Goal: Check status

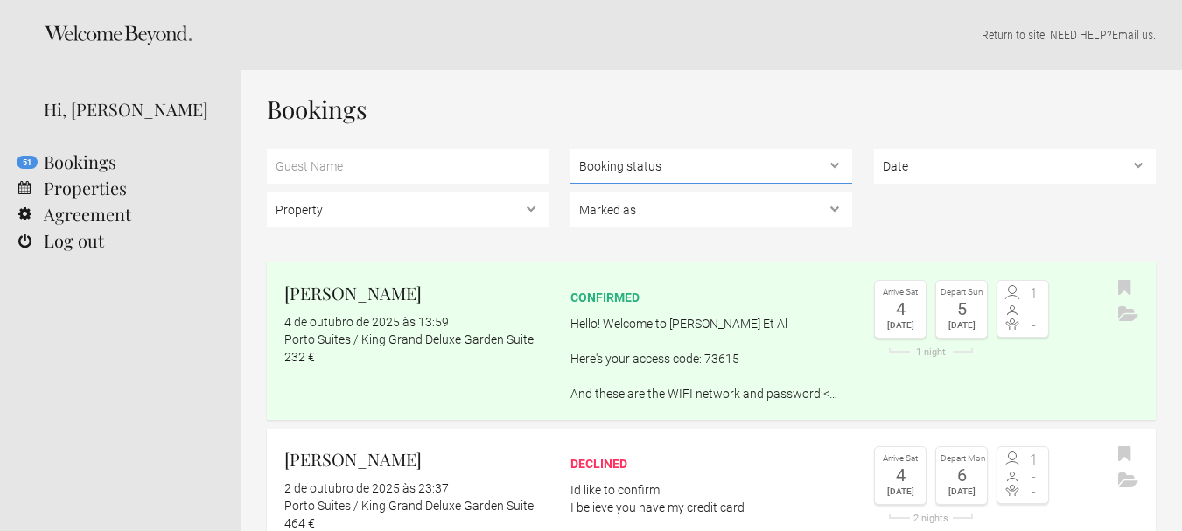
click at [718, 157] on select "Booking status Pending bookings , Confirmed bookings , Unsuccessful bookings" at bounding box center [712, 166] width 282 height 35
select select "confirmed"
click at [571, 149] on select "Booking status Pending bookings , Confirmed bookings , Unsuccessful bookings" at bounding box center [712, 166] width 282 height 35
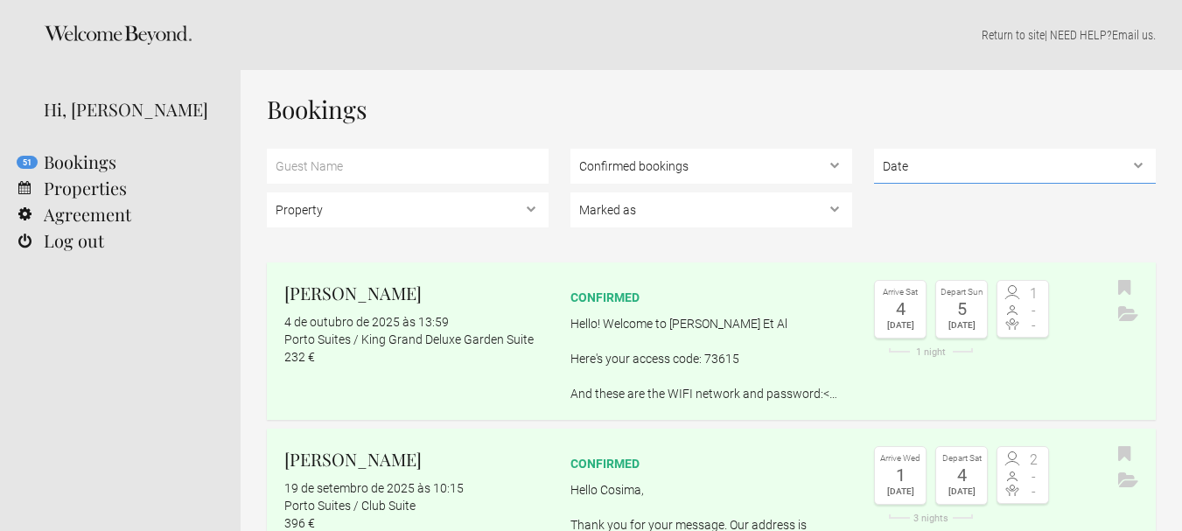
click at [928, 162] on select "Date Upcoming , In the past" at bounding box center [1015, 166] width 282 height 35
select select "past"
click at [874, 149] on select "Date Upcoming , In the past" at bounding box center [1015, 166] width 282 height 35
click at [642, 195] on select "Marked as Unread , Action Required , Bookmarked , Archived" at bounding box center [712, 210] width 282 height 35
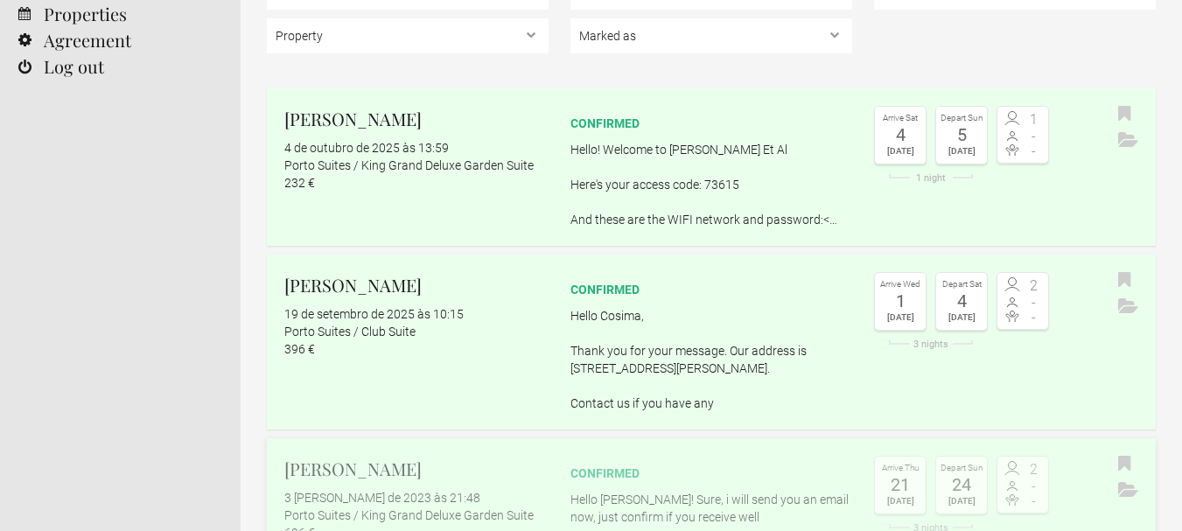
scroll to position [186, 0]
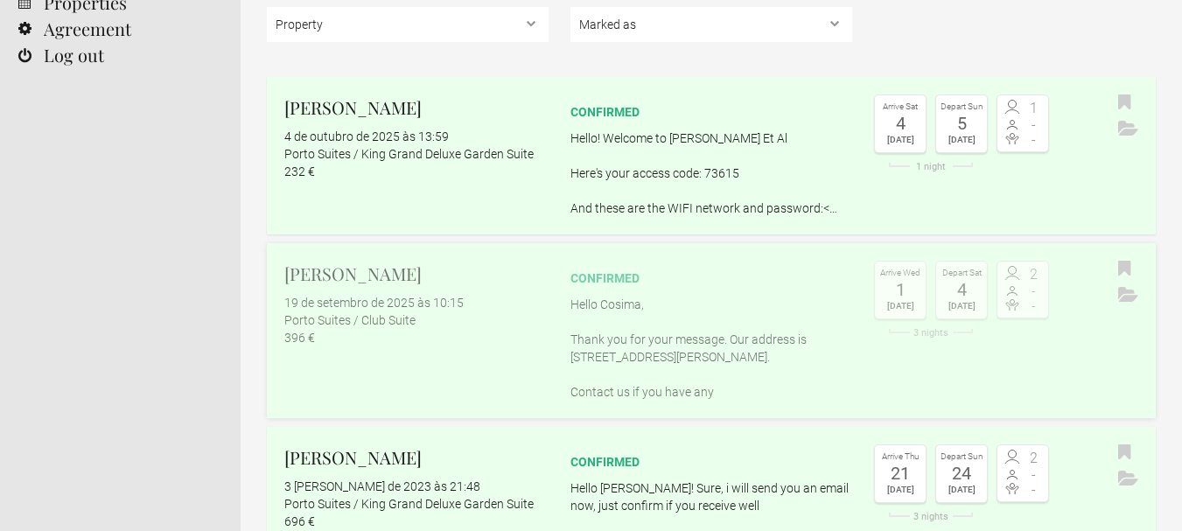
click at [416, 308] on flynt-date-display "19 de setembro de 2025 às 10:15" at bounding box center [373, 303] width 179 height 14
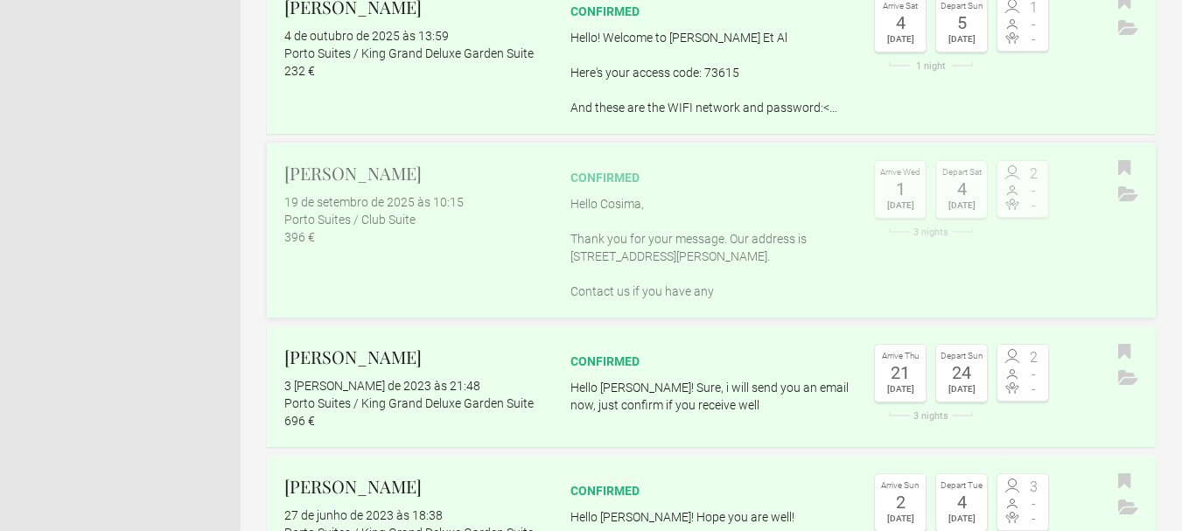
scroll to position [311, 0]
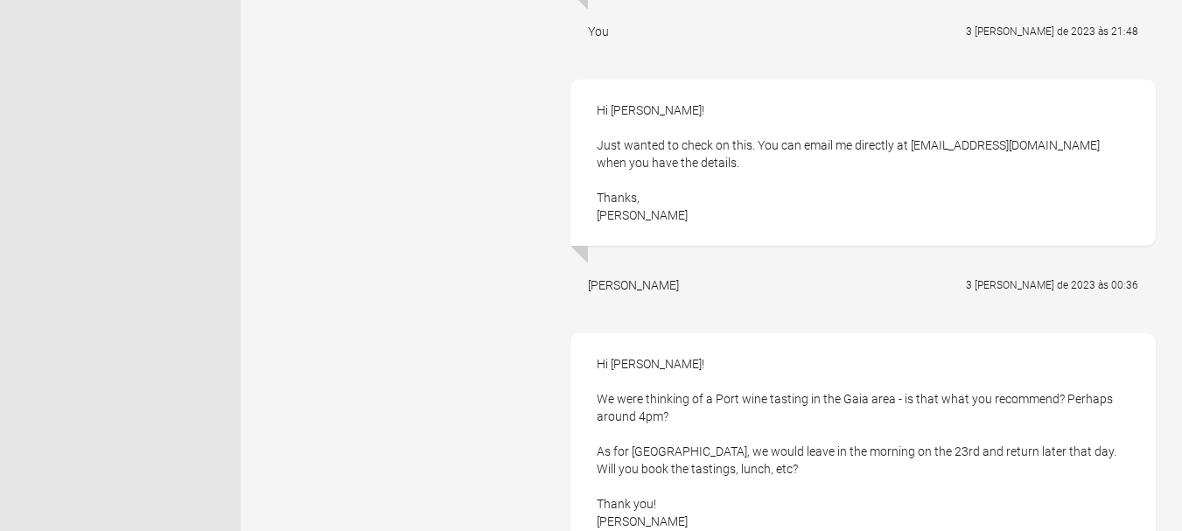
scroll to position [663, 0]
